Goal: Communication & Community: Answer question/provide support

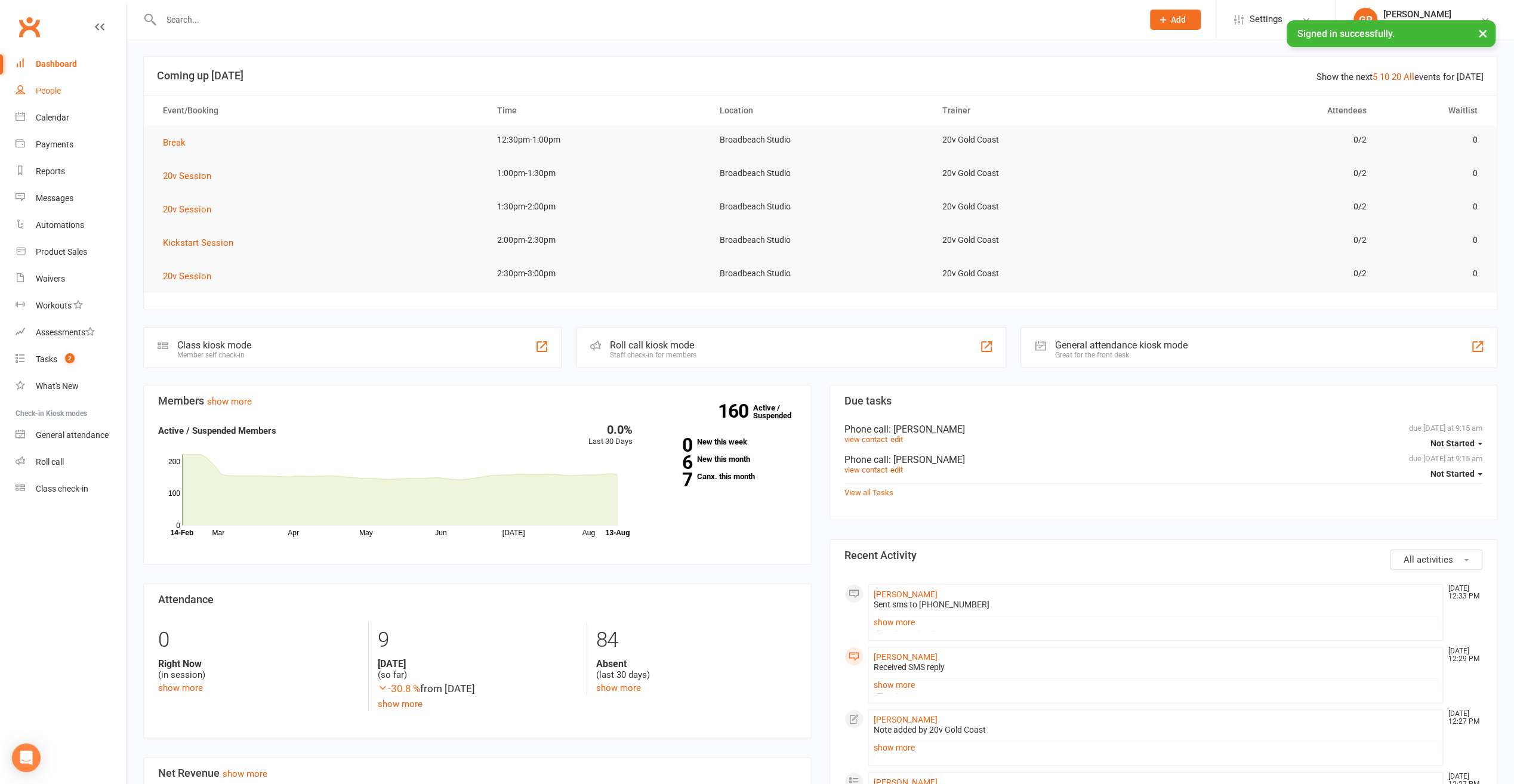
click at [47, 92] on div "People" at bounding box center [48, 91] width 26 height 10
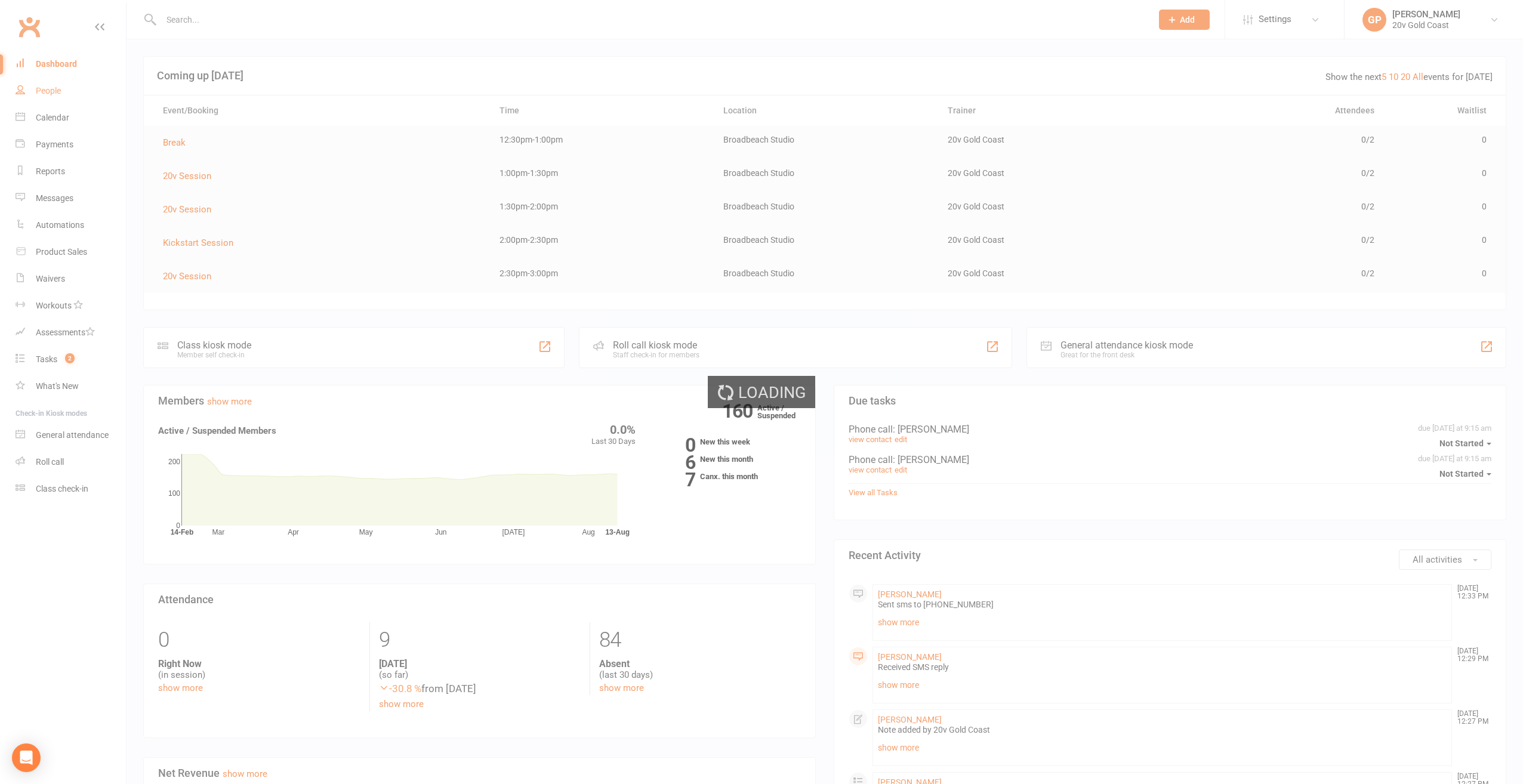
select select "100"
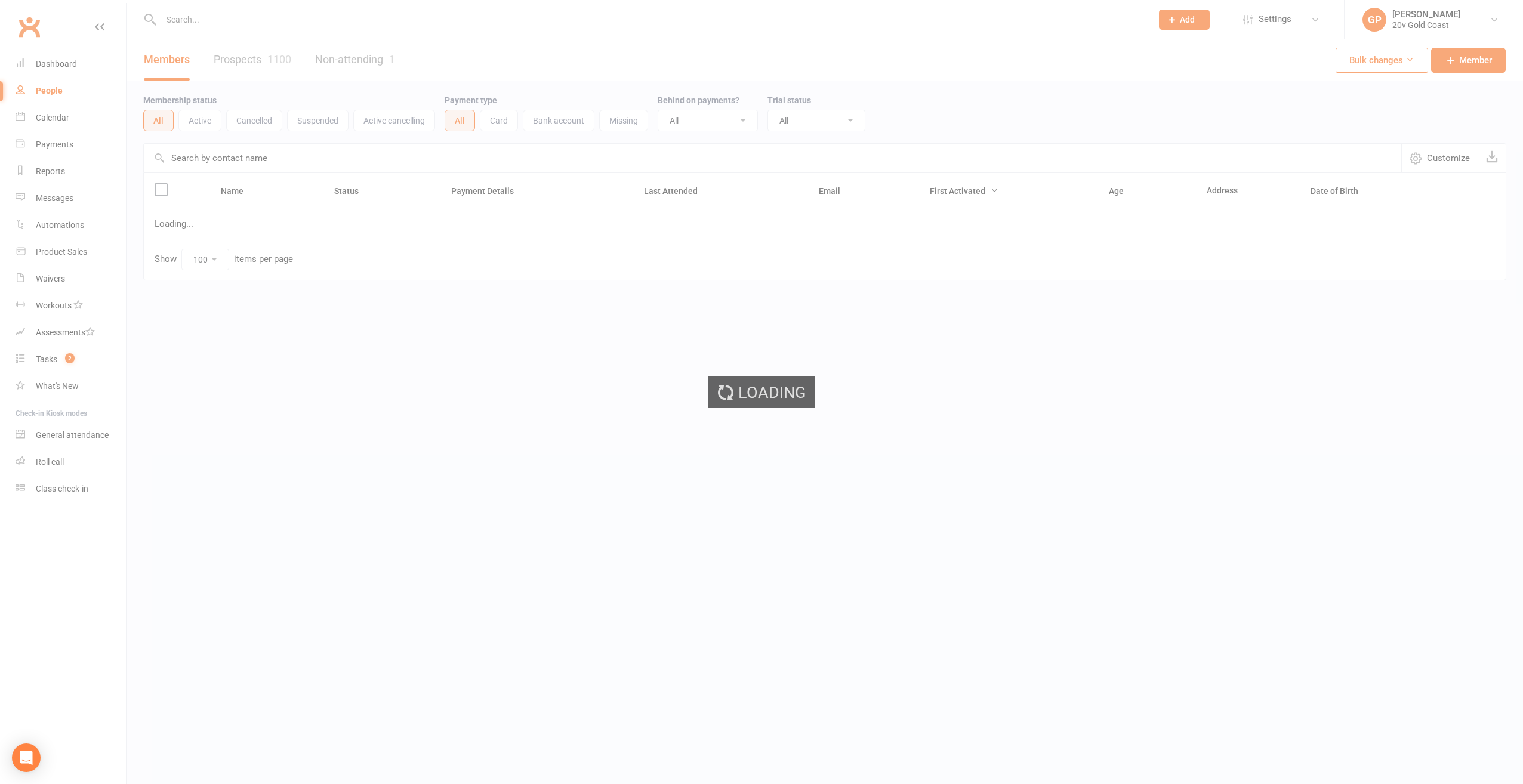
click at [252, 68] on link "Prospects 1100" at bounding box center [252, 60] width 78 height 41
select select "100"
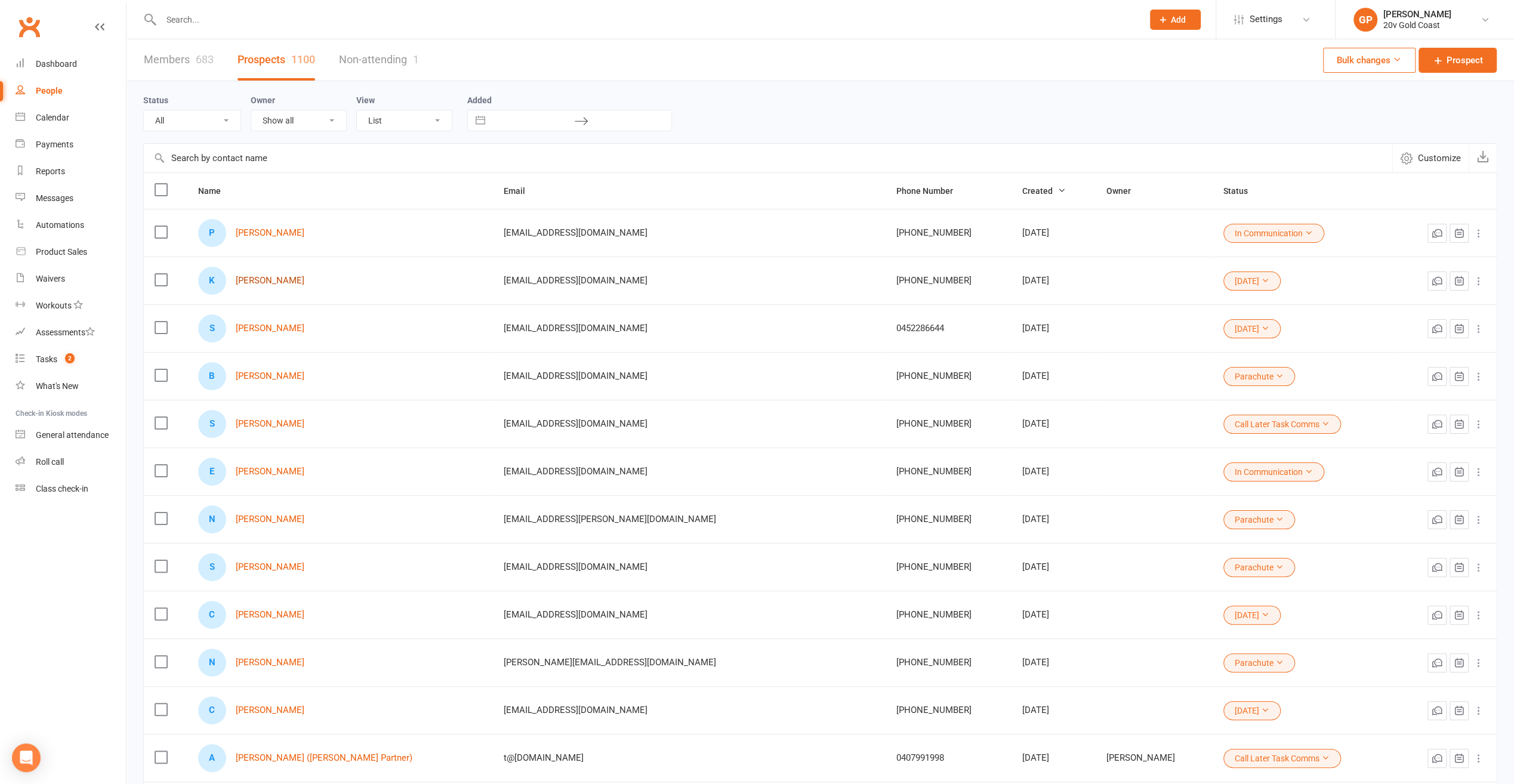
click at [266, 281] on link "[PERSON_NAME]" at bounding box center [270, 281] width 69 height 10
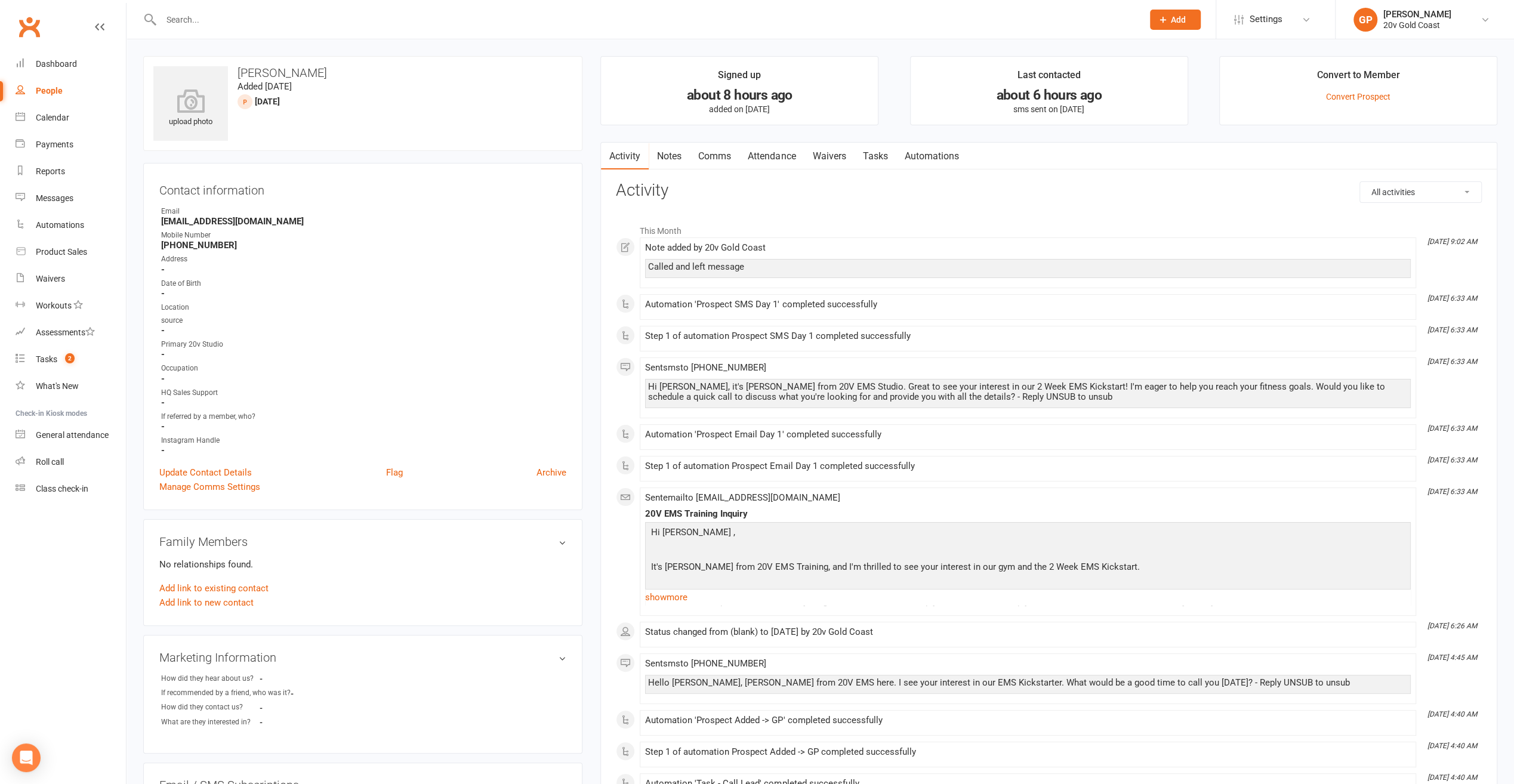
select select "100"
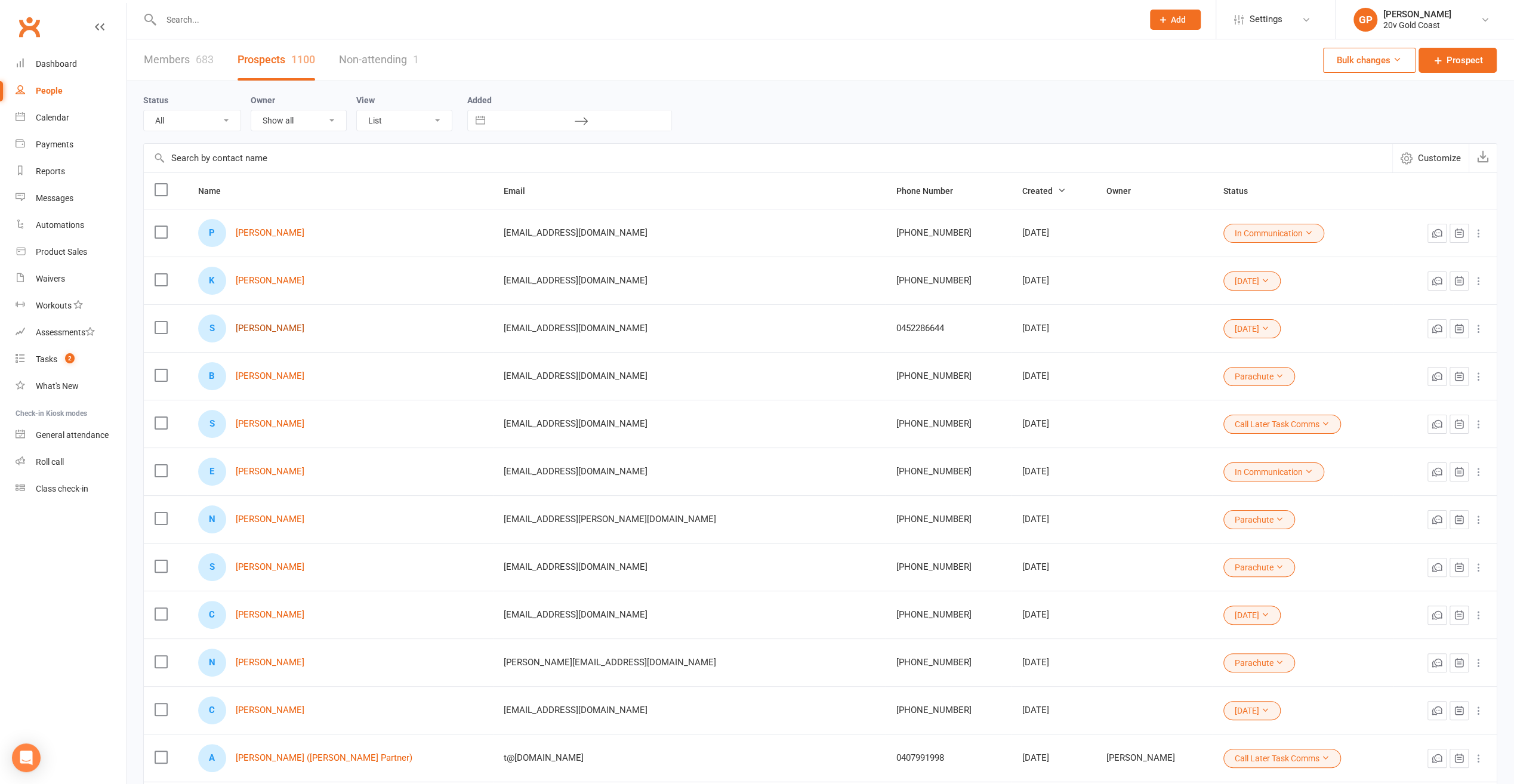
click at [280, 324] on link "Sarah Venables" at bounding box center [270, 329] width 69 height 10
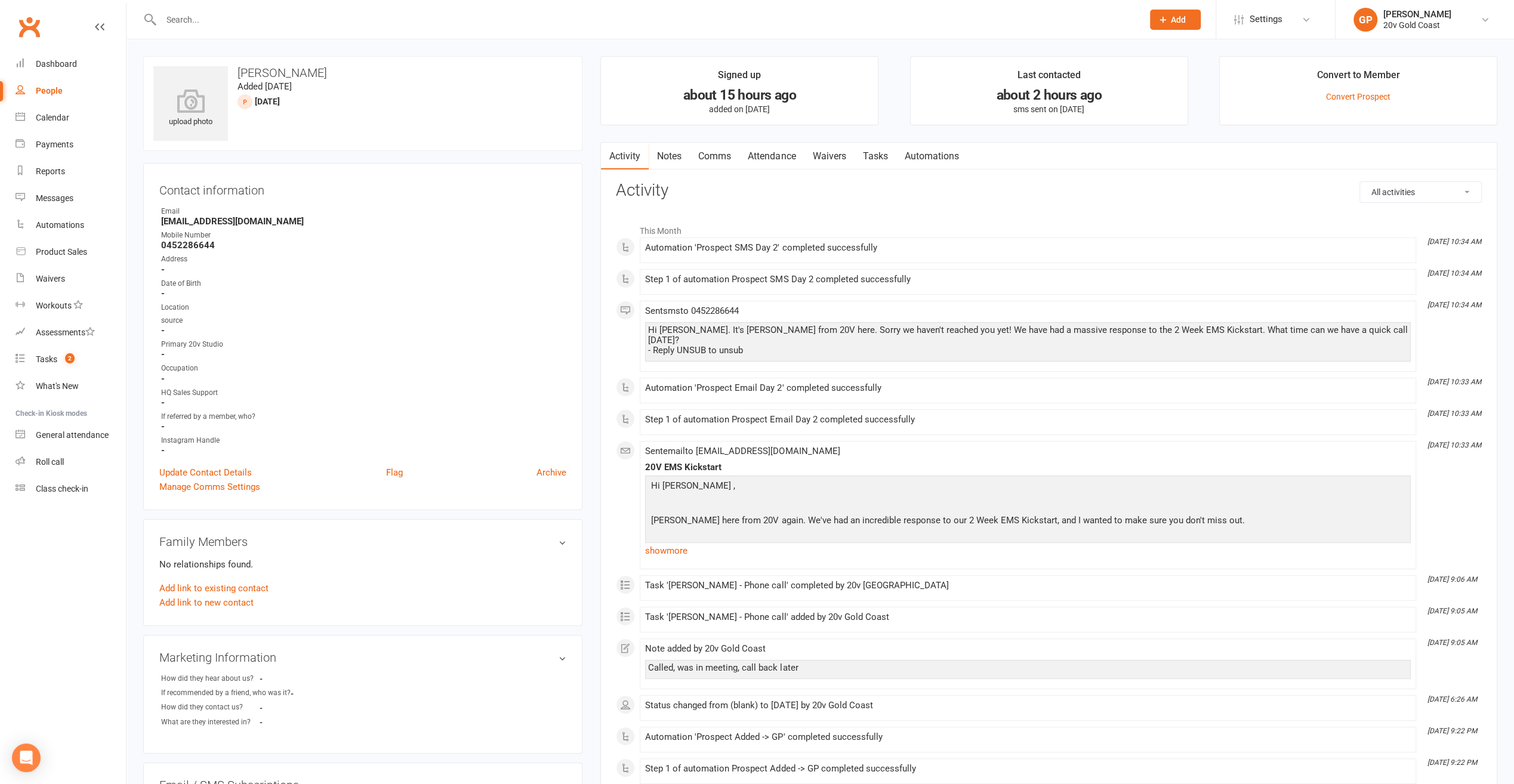
select select "100"
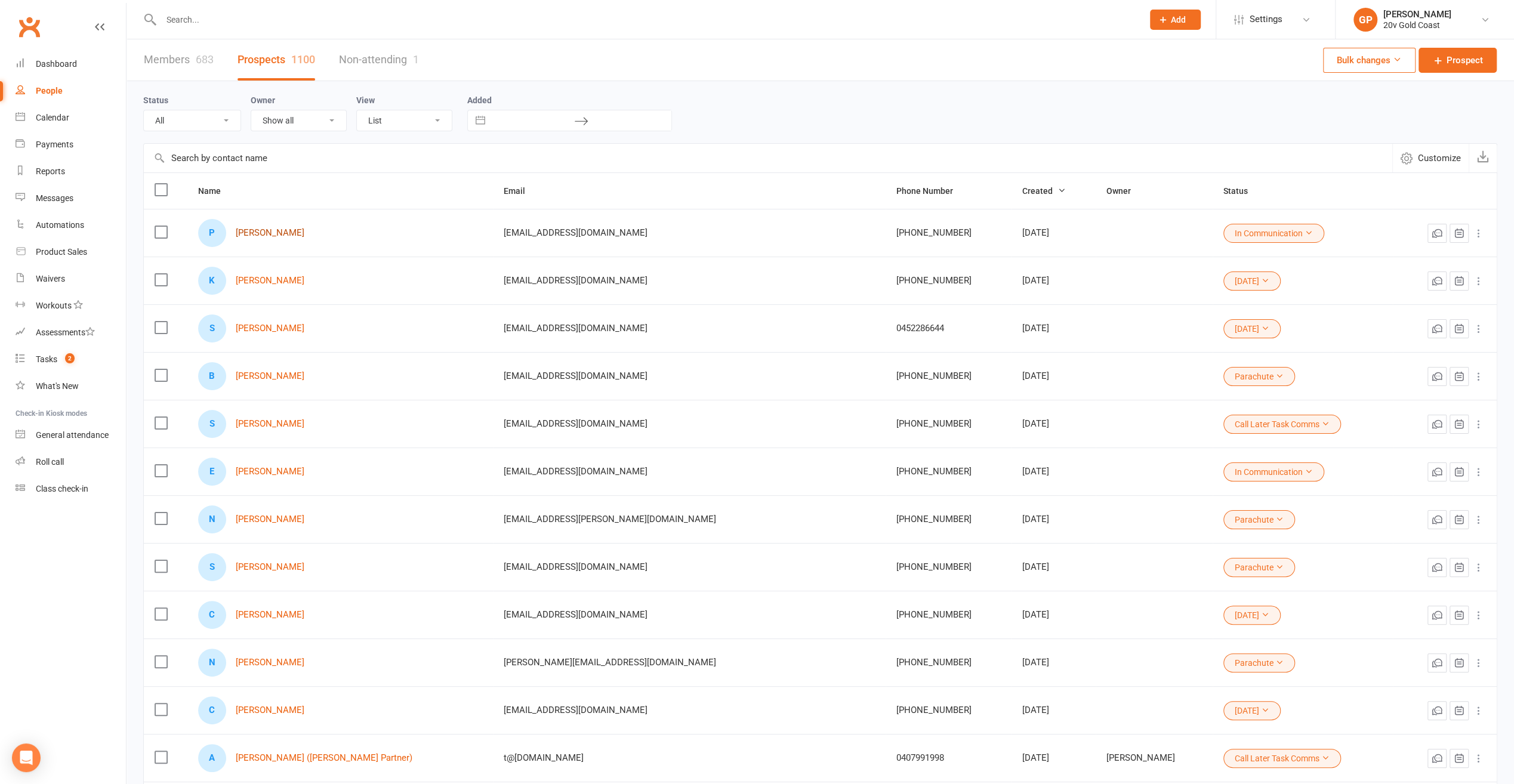
click at [275, 231] on link "Phillip Kershaw" at bounding box center [270, 233] width 69 height 10
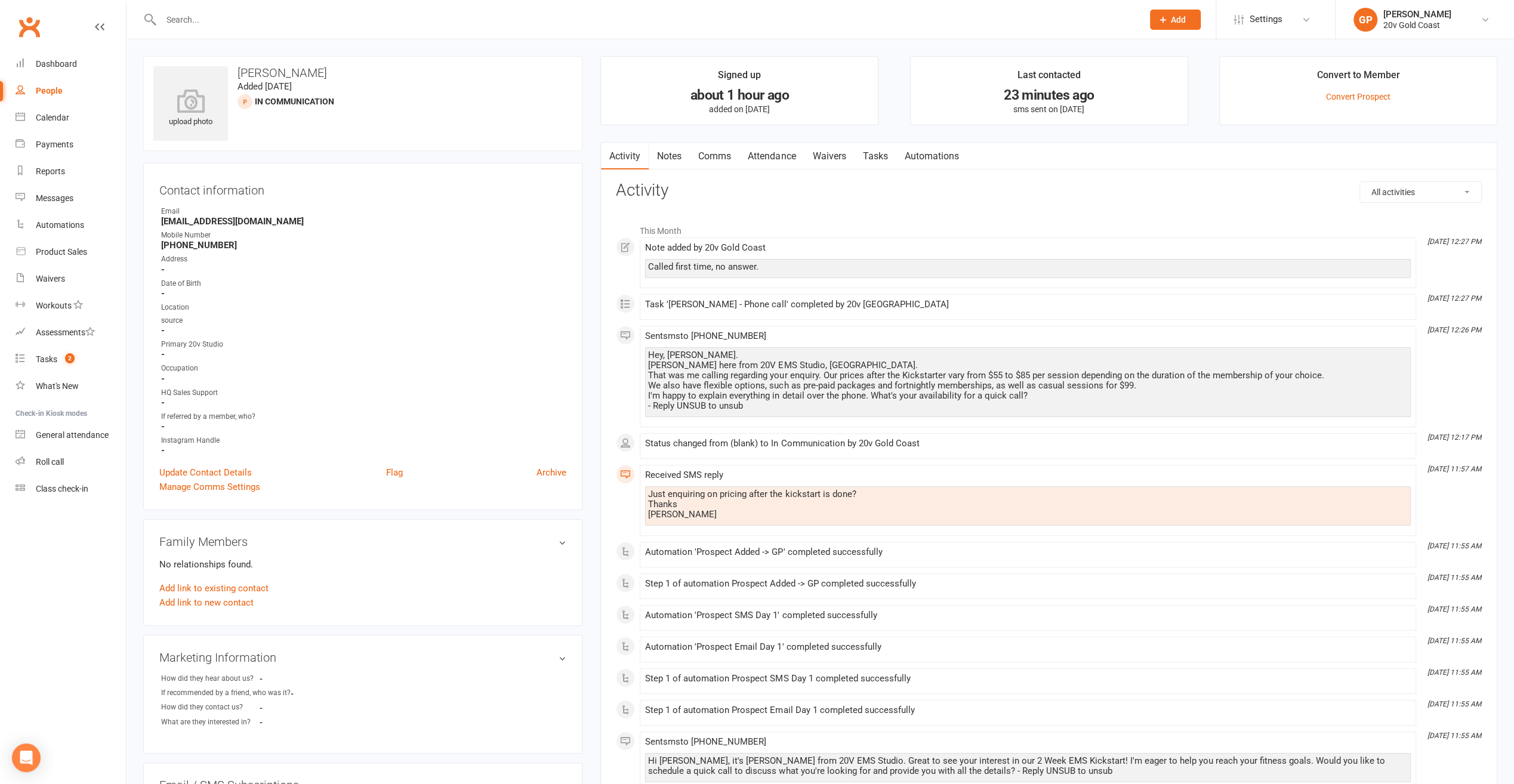
click at [61, 90] on div "People" at bounding box center [48, 91] width 27 height 10
select select "100"
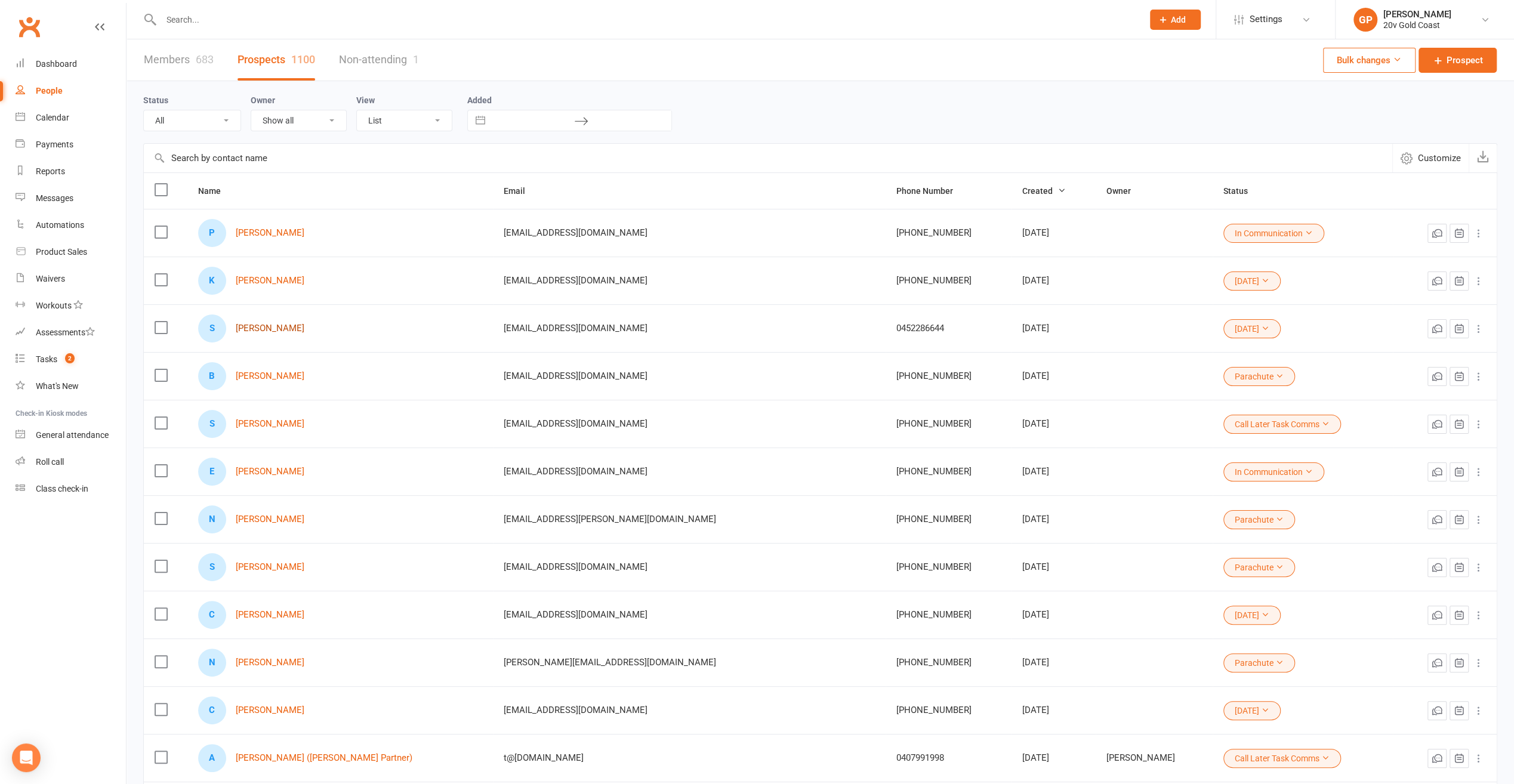
click at [273, 325] on link "Sarah Venables" at bounding box center [270, 329] width 69 height 10
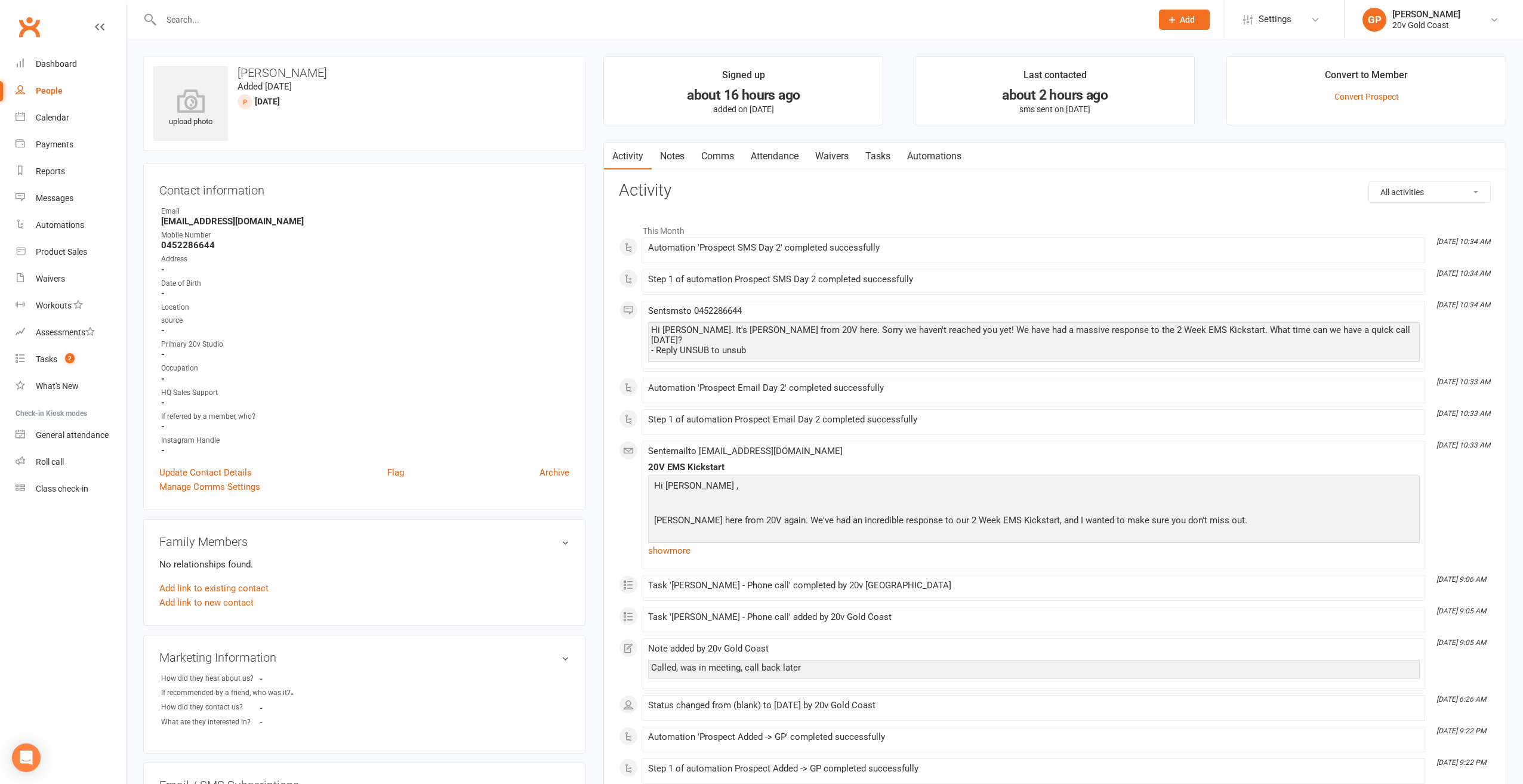
select select "100"
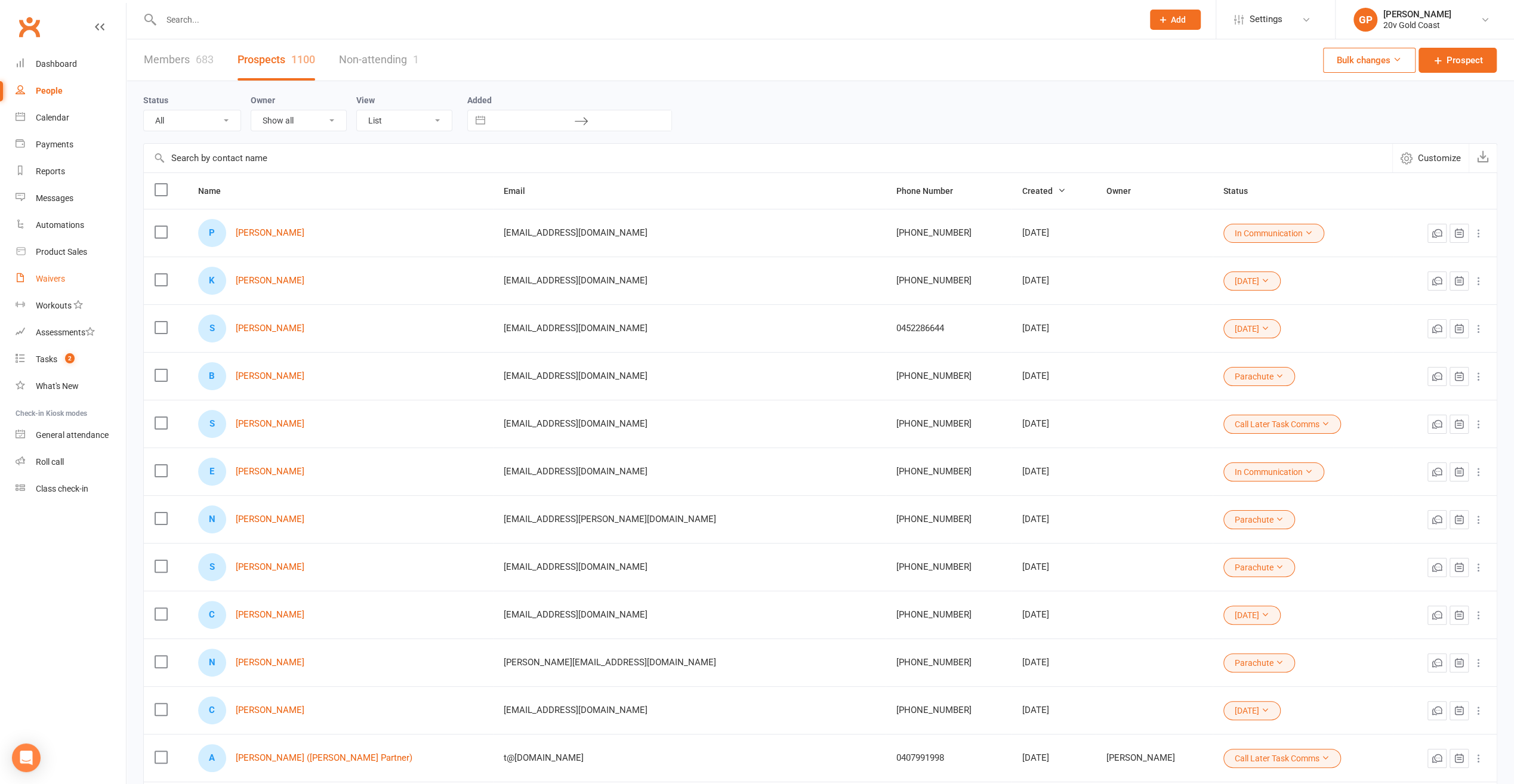
click at [54, 283] on div "Waivers" at bounding box center [50, 279] width 29 height 10
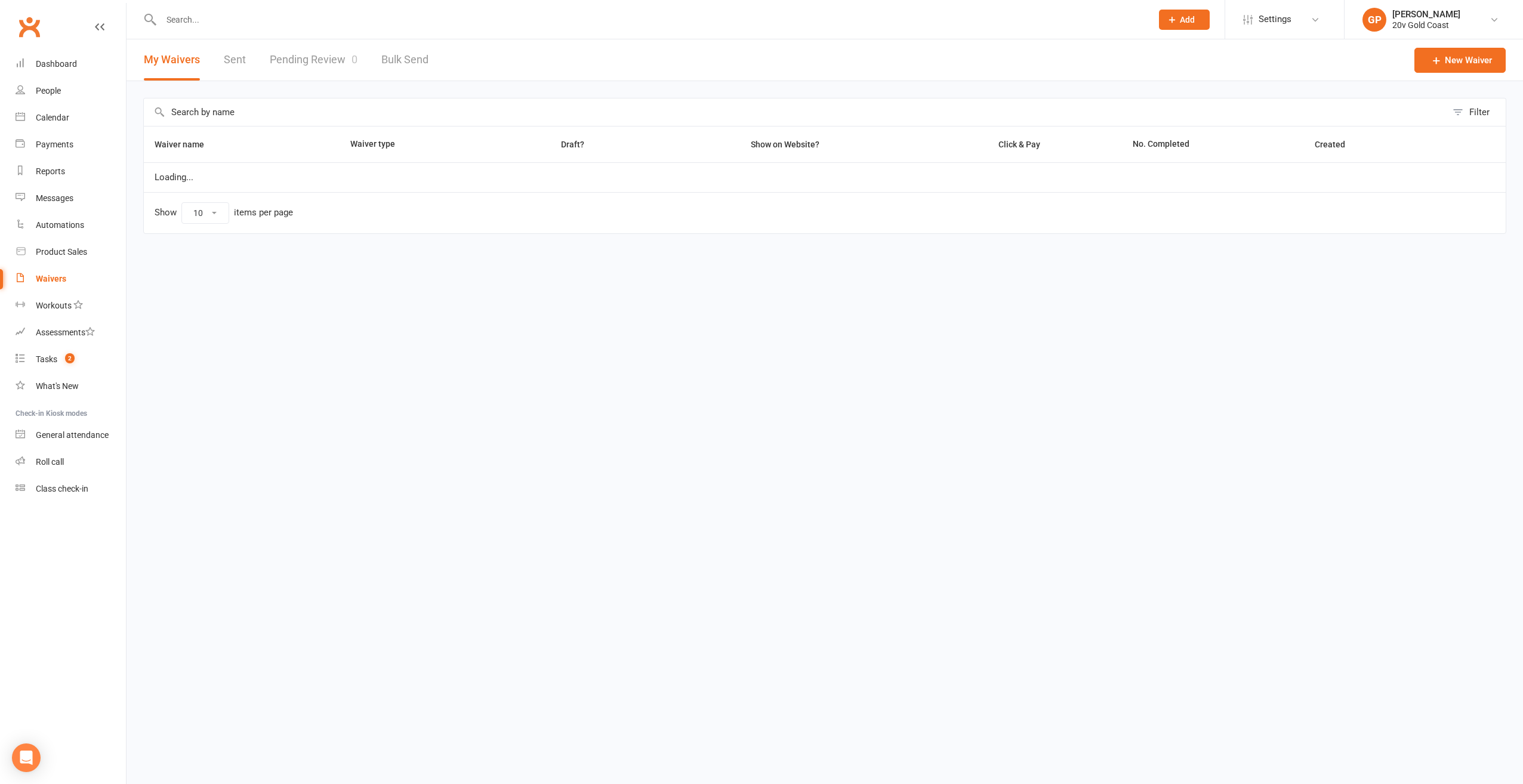
select select "100"
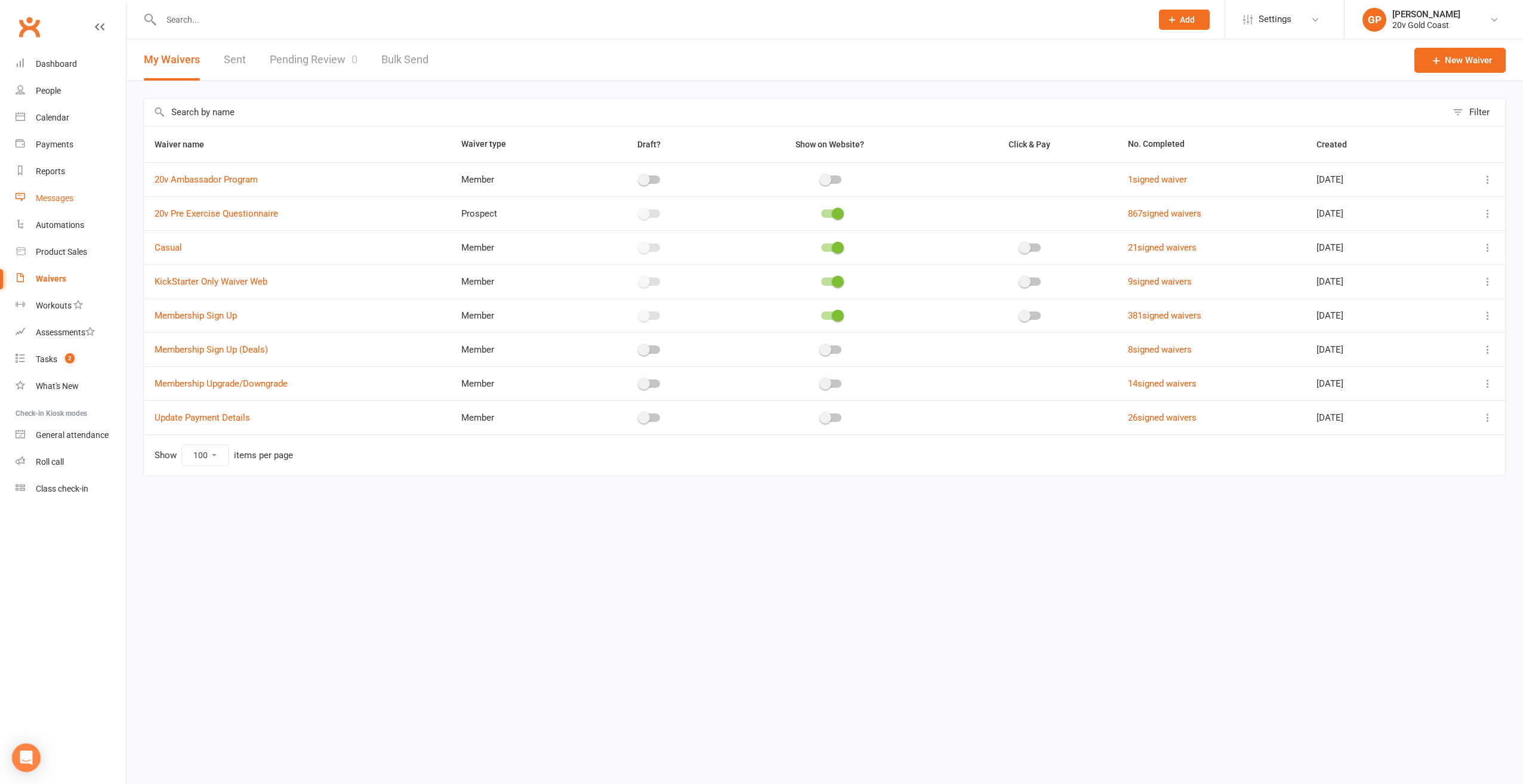
click at [57, 201] on div "Messages" at bounding box center [54, 198] width 37 height 10
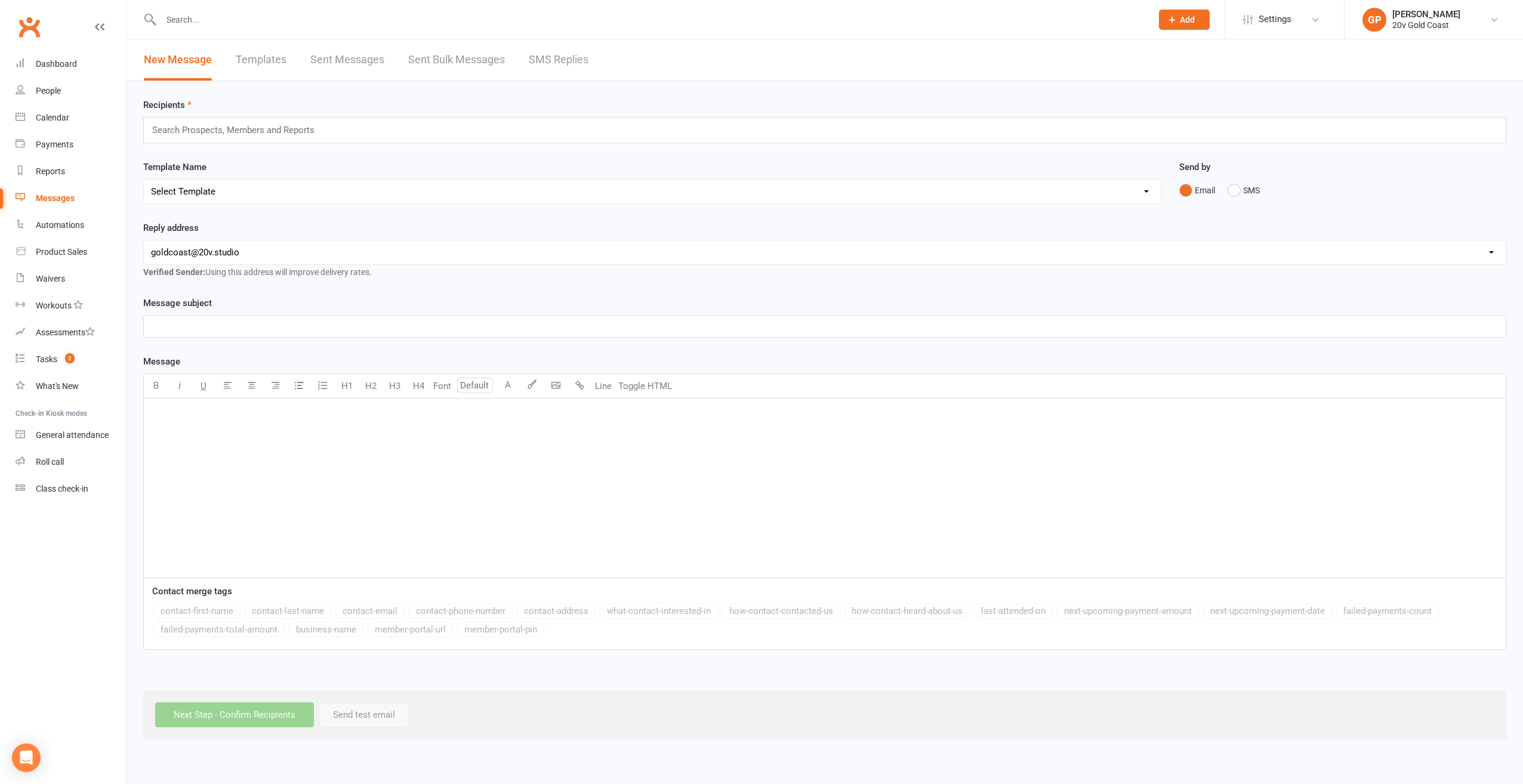
click at [548, 62] on link "SMS Replies" at bounding box center [558, 60] width 60 height 41
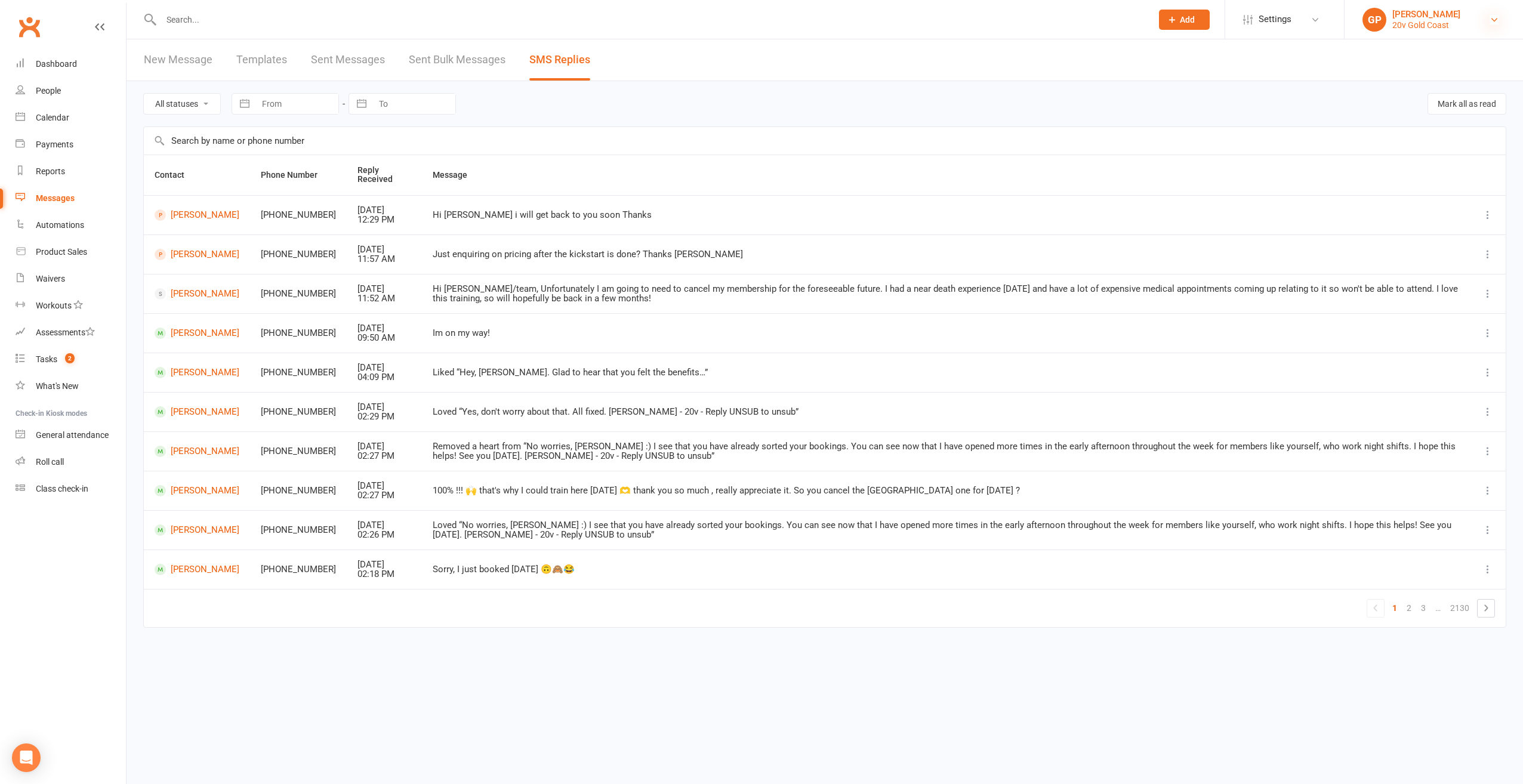
click at [1493, 24] on link "GP Graham Pearson 20v Gold Coast" at bounding box center [1433, 20] width 142 height 24
click at [1443, 74] on link "Switch to: 20v Paddington" at bounding box center [1434, 81] width 179 height 27
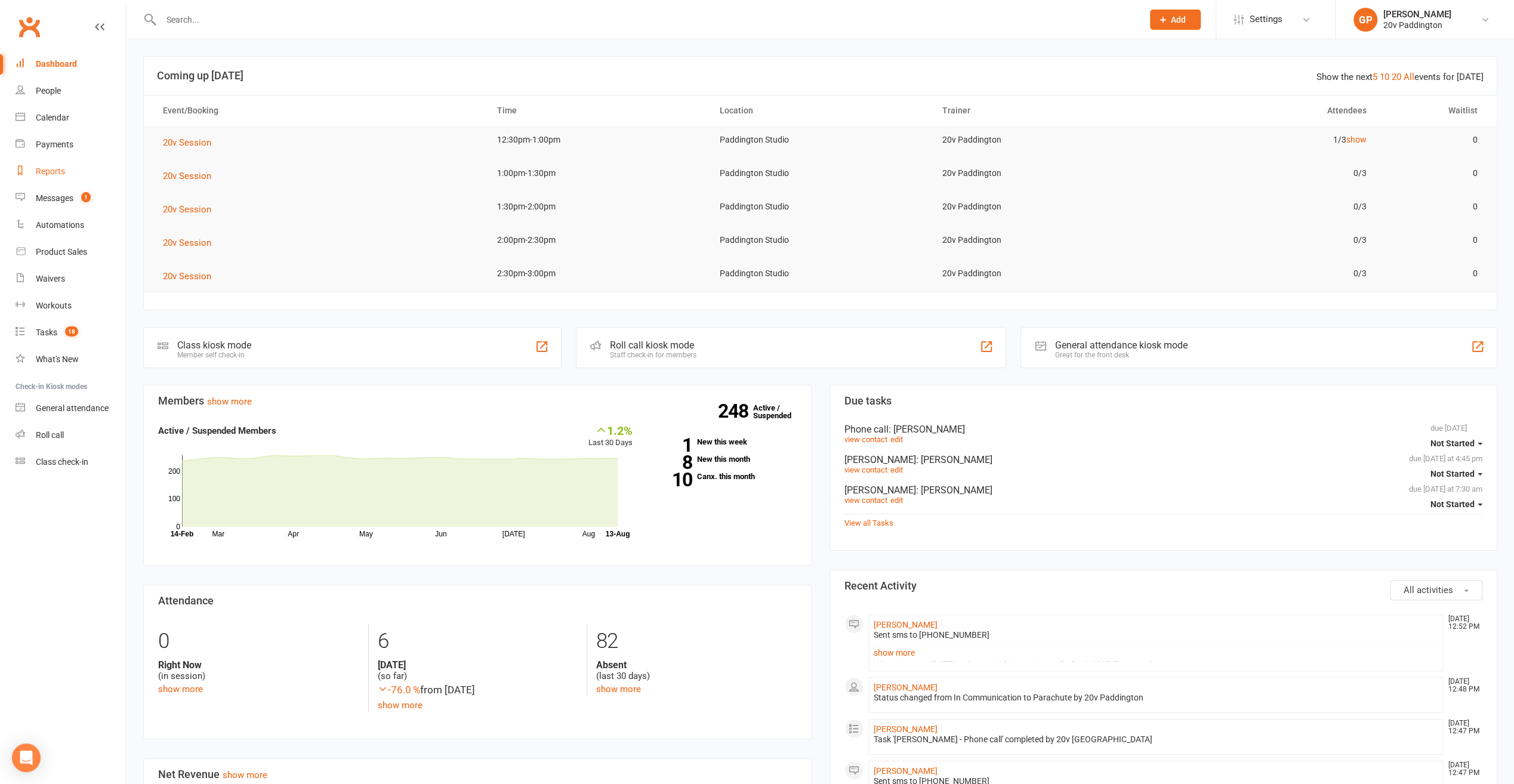
click at [63, 170] on div "Reports" at bounding box center [50, 172] width 29 height 10
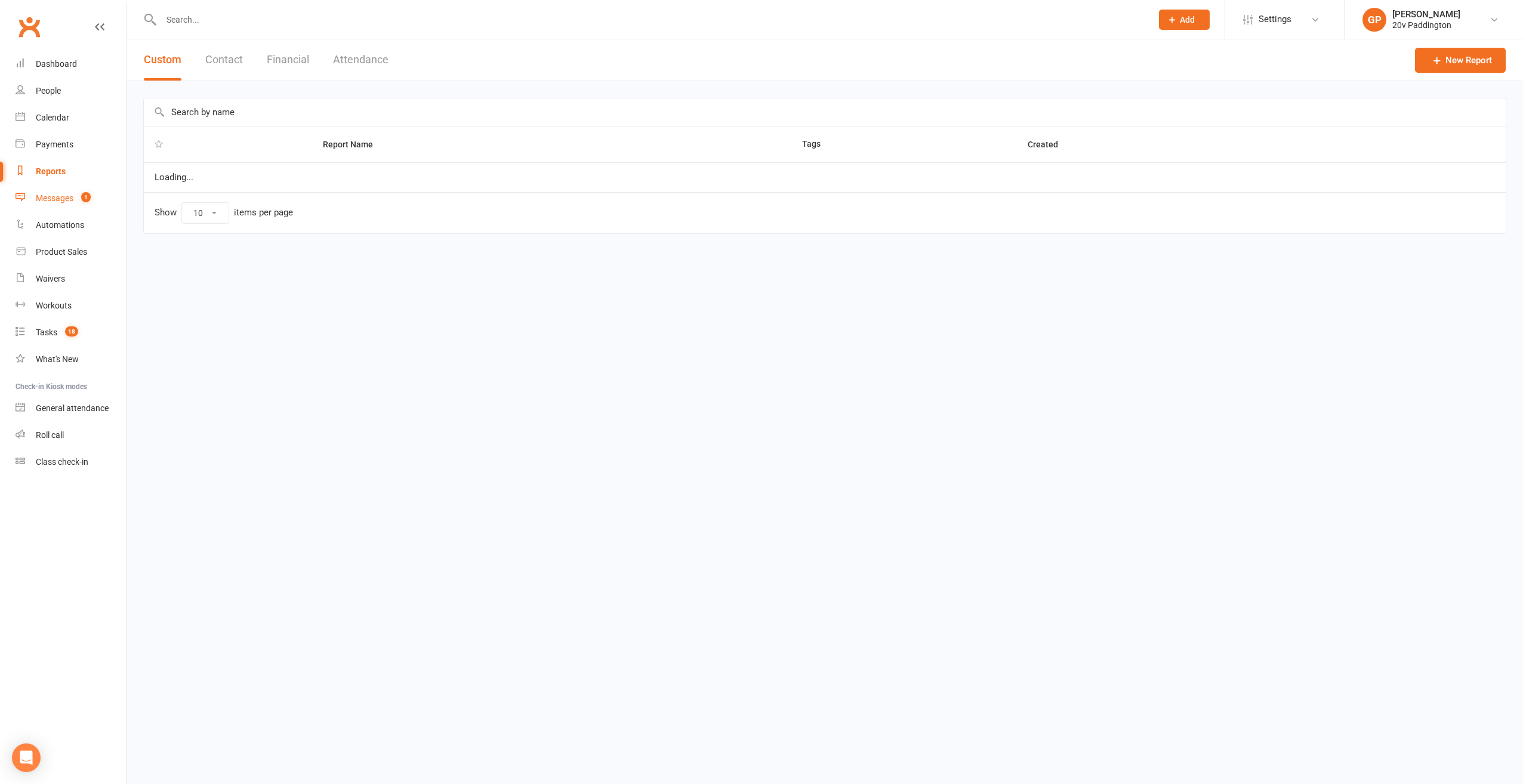
select select "25"
click at [61, 193] on div "Messages" at bounding box center [54, 198] width 37 height 10
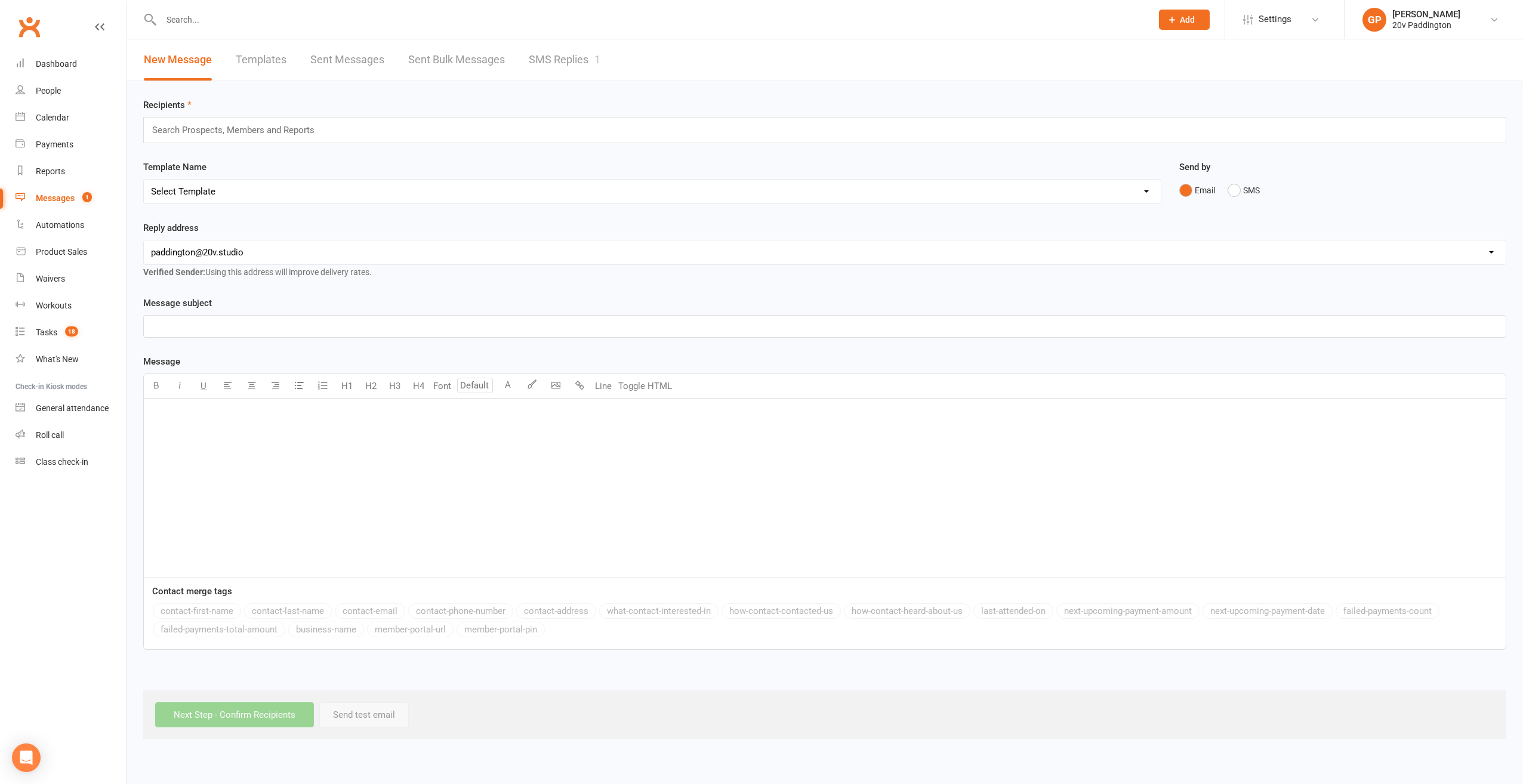
click at [560, 60] on link "SMS Replies 1" at bounding box center [564, 60] width 72 height 41
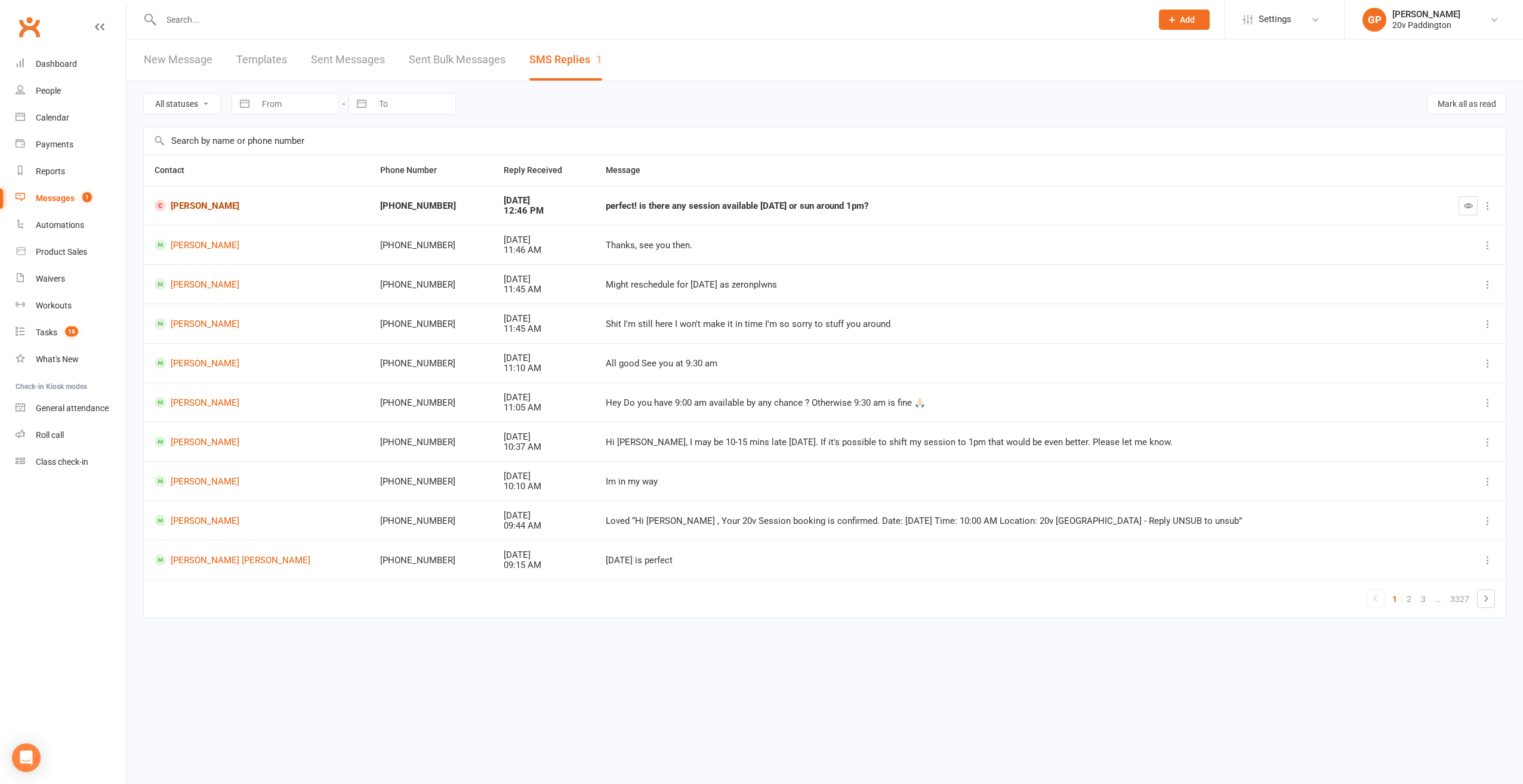
click at [199, 206] on link "[PERSON_NAME]" at bounding box center [256, 206] width 204 height 12
